Goal: Task Accomplishment & Management: Manage account settings

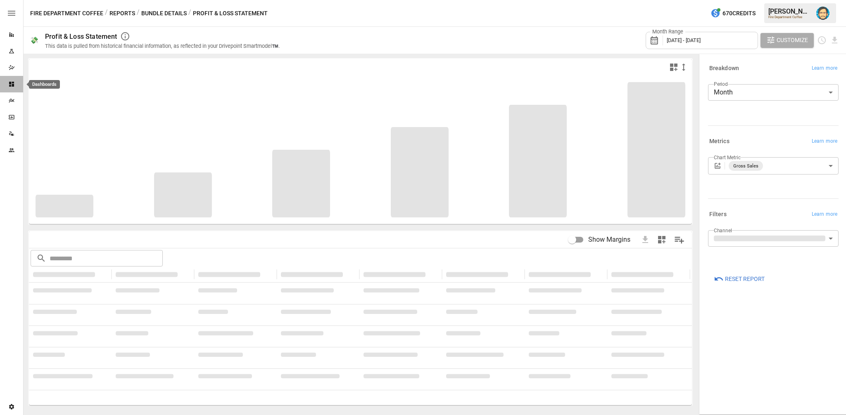
click at [12, 84] on icon "Dashboards" at bounding box center [11, 84] width 5 height 5
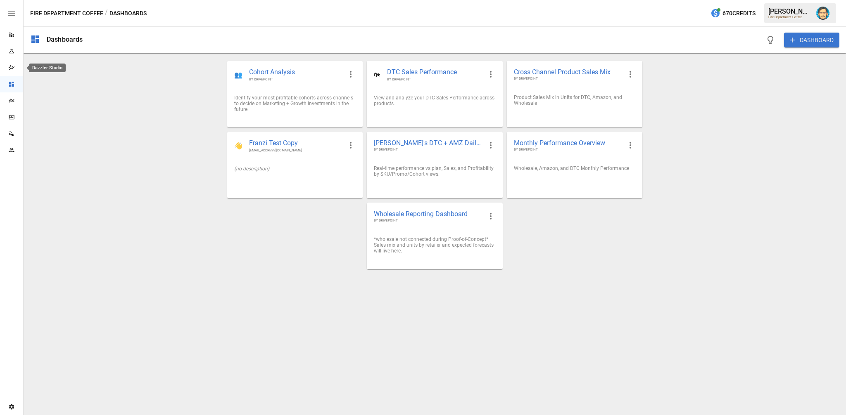
click at [10, 66] on icon "Dazzler Studio" at bounding box center [11, 67] width 7 height 7
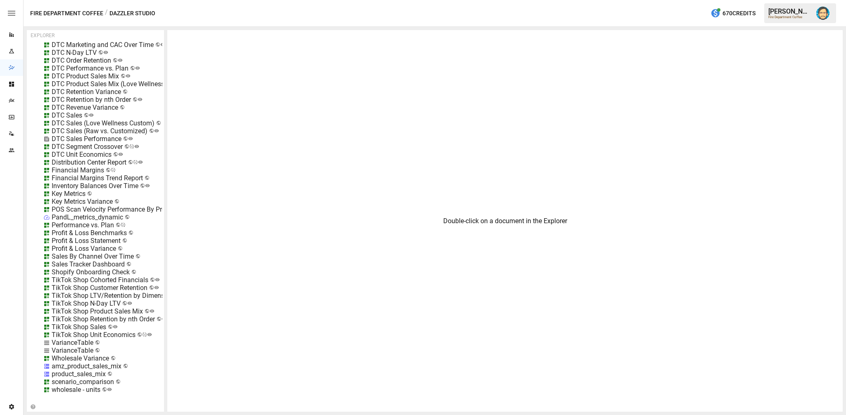
scroll to position [428, 0]
click at [303, 192] on div "Double-click on a document in the Explorer" at bounding box center [504, 221] width 675 height 382
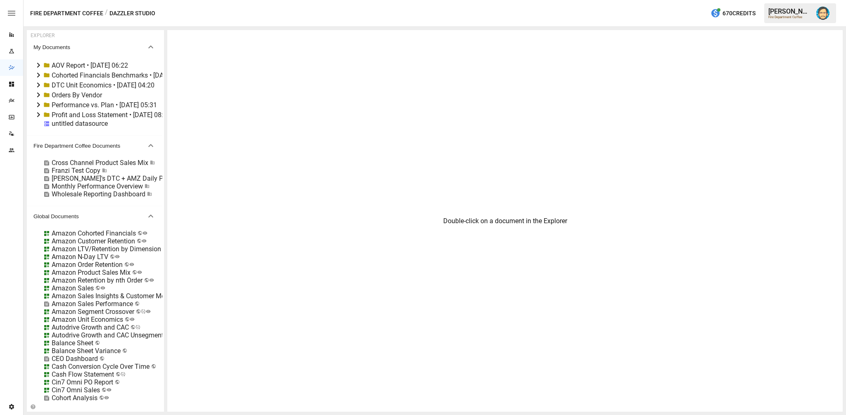
scroll to position [0, 0]
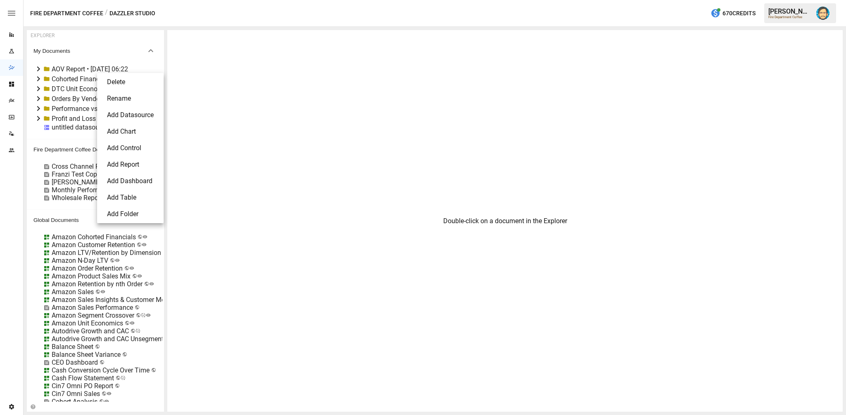
click at [107, 82] on li "Delete" at bounding box center [130, 82] width 60 height 17
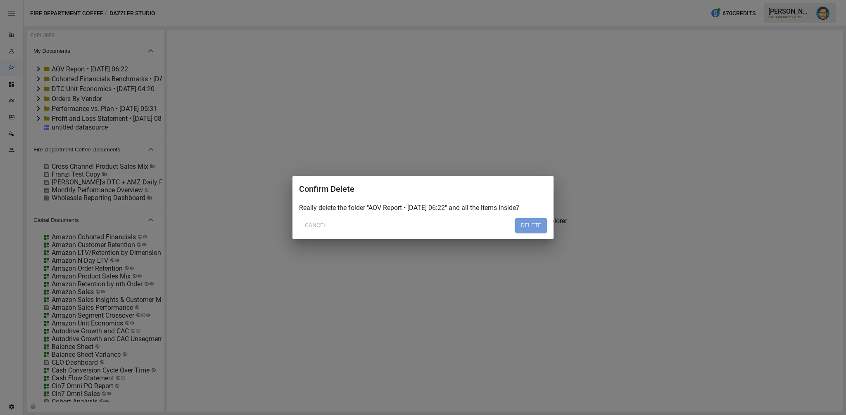
click at [526, 228] on button "DELETE" at bounding box center [531, 225] width 32 height 15
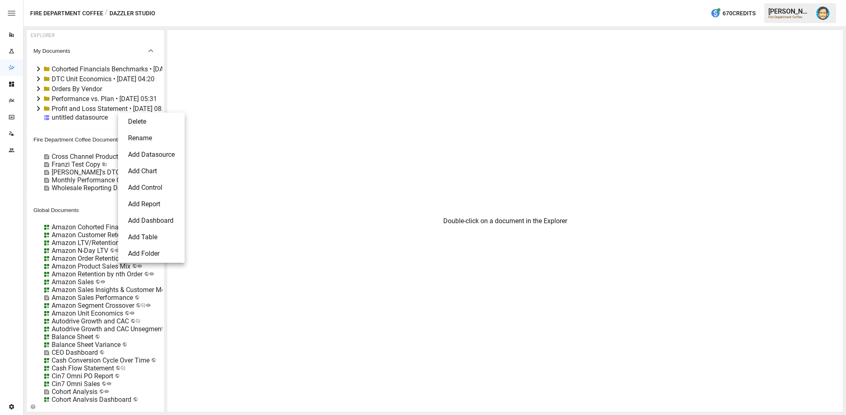
click at [128, 124] on li "Delete" at bounding box center [151, 122] width 60 height 17
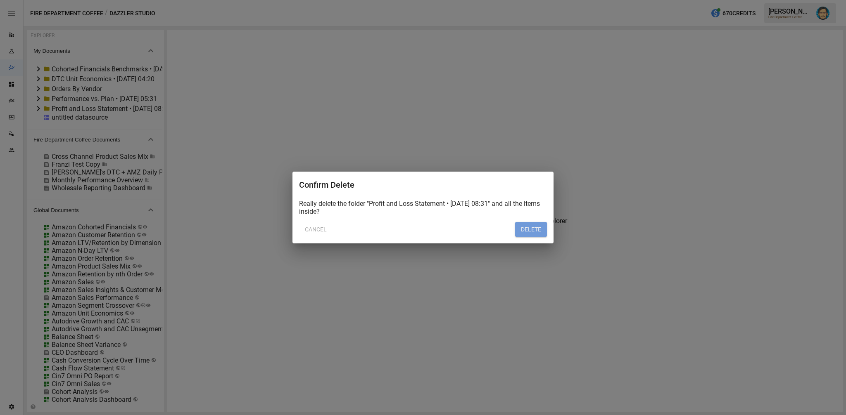
click at [537, 231] on button "DELETE" at bounding box center [531, 229] width 32 height 15
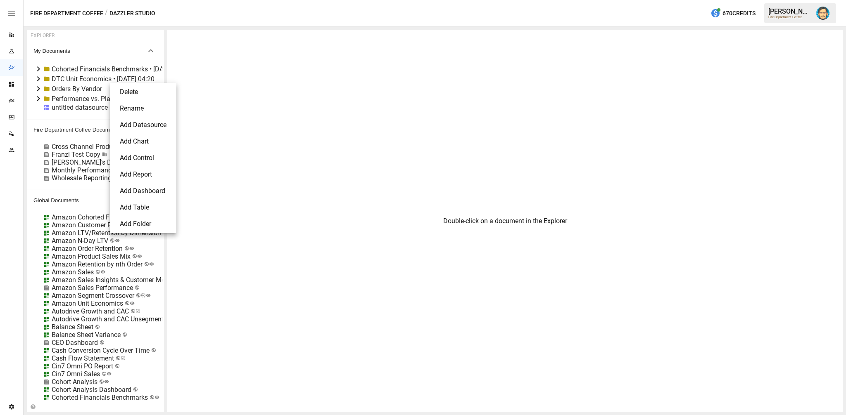
click at [124, 95] on li "Delete" at bounding box center [143, 92] width 60 height 17
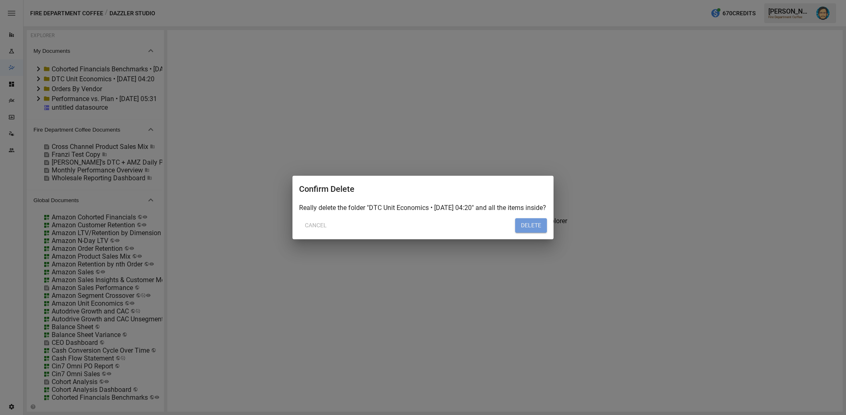
click at [516, 230] on button "DELETE" at bounding box center [531, 225] width 32 height 15
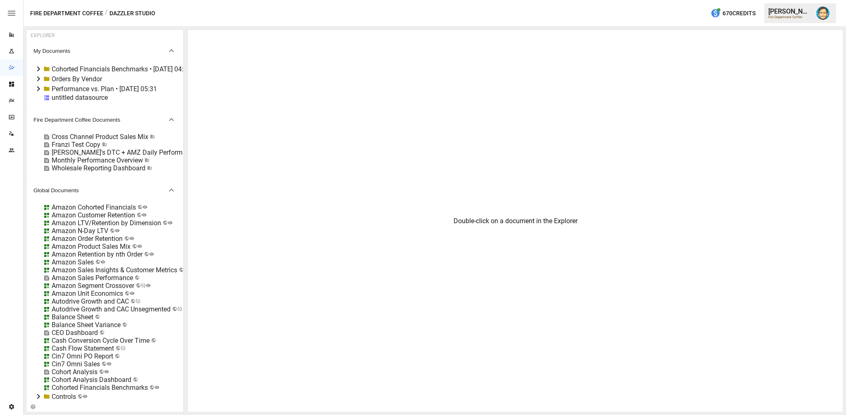
drag, startPoint x: 163, startPoint y: 90, endPoint x: 185, endPoint y: 94, distance: 22.1
click at [185, 94] on div "EXPLORER My Documents Cohorted Financials Benchmarks • [DATE] 04:47 Orders By V…" at bounding box center [434, 221] width 815 height 382
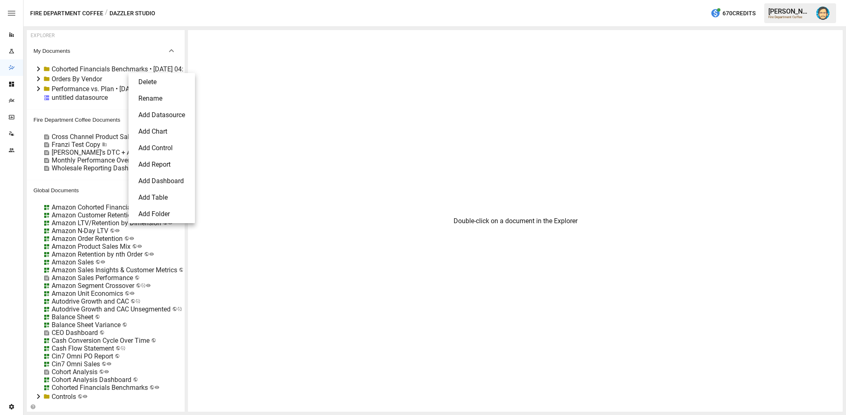
click at [135, 81] on li "Delete" at bounding box center [162, 82] width 60 height 17
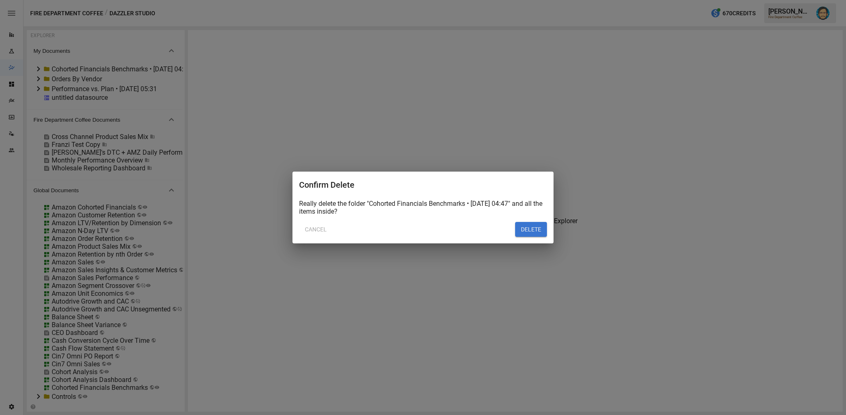
click at [519, 229] on button "DELETE" at bounding box center [531, 229] width 32 height 15
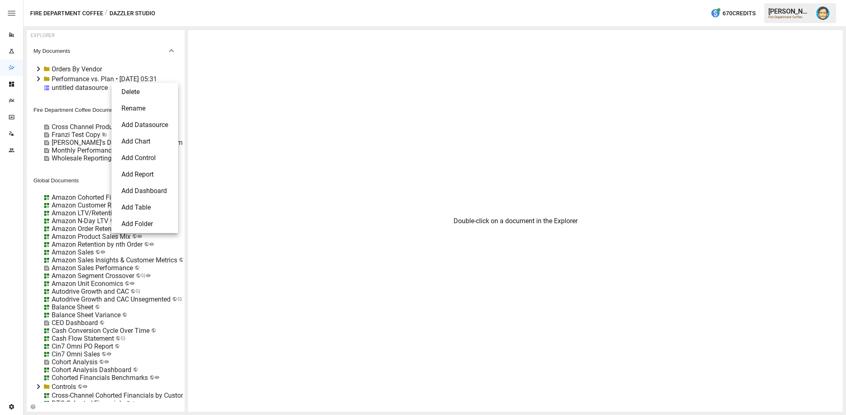
click at [135, 90] on li "Delete" at bounding box center [145, 92] width 60 height 17
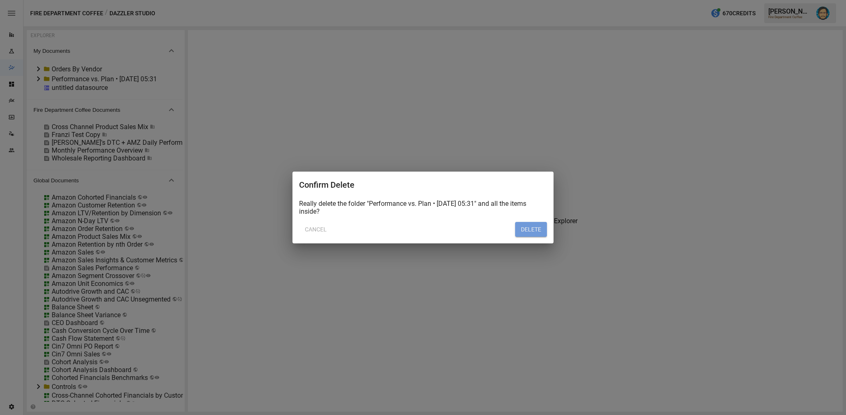
click at [538, 227] on button "DELETE" at bounding box center [531, 229] width 32 height 15
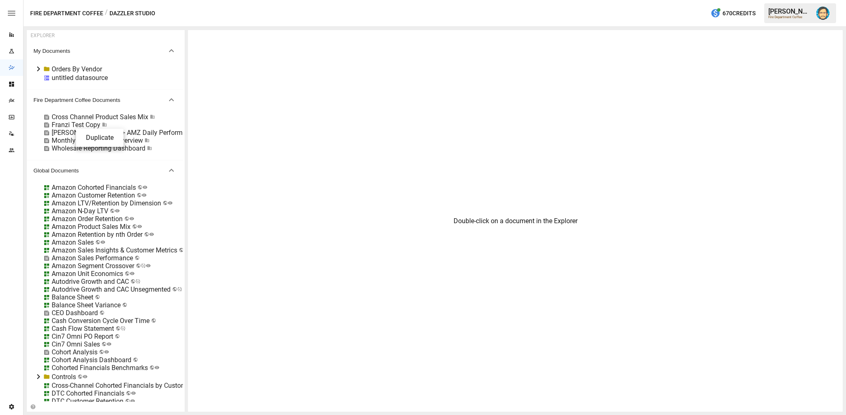
click at [264, 148] on div at bounding box center [423, 207] width 846 height 415
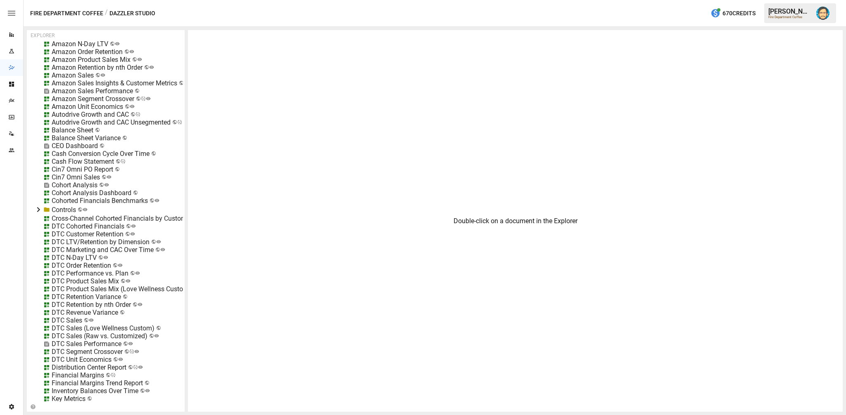
scroll to position [170, 0]
